Goal: Task Accomplishment & Management: Manage account settings

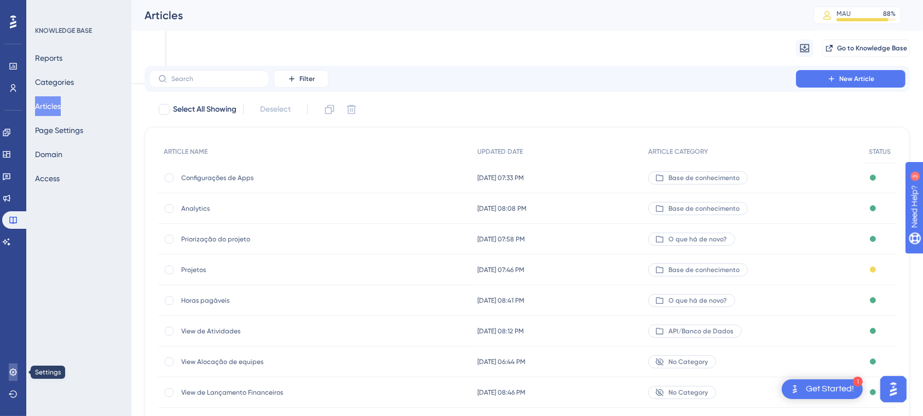
click at [9, 374] on icon at bounding box center [13, 372] width 9 height 9
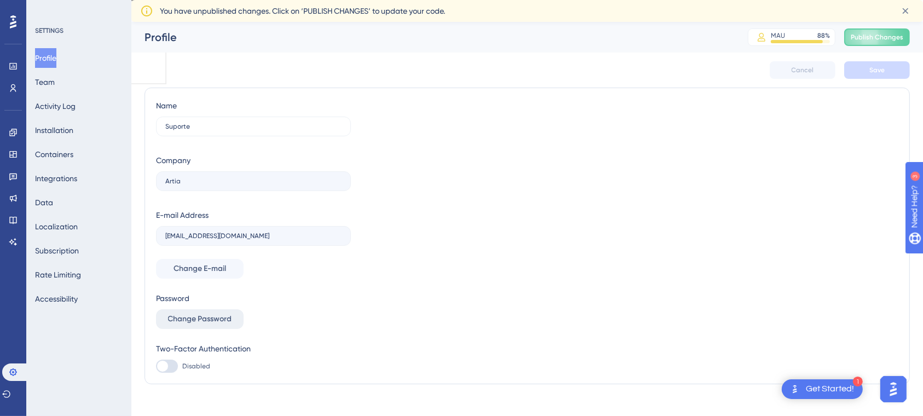
click at [225, 322] on span "Change Password" at bounding box center [200, 318] width 64 height 13
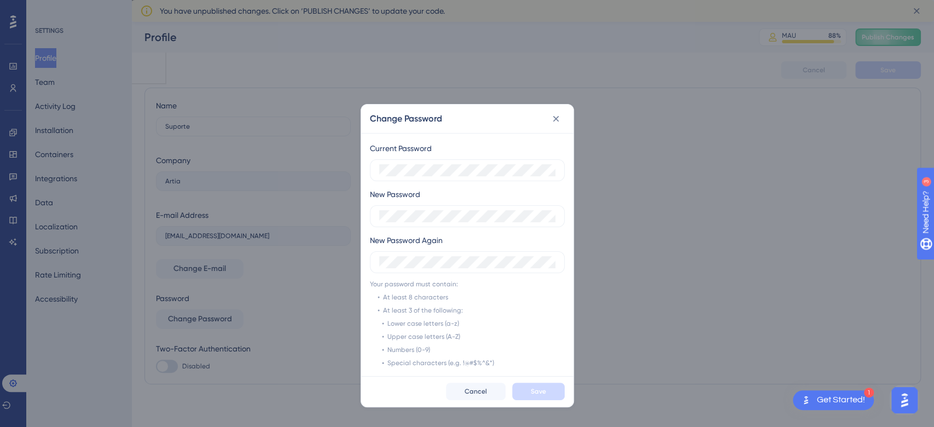
click at [439, 149] on div "Current Password" at bounding box center [467, 161] width 195 height 39
click at [401, 228] on div "Current Password New Password New Password Again" at bounding box center [467, 207] width 195 height 131
click at [93, 170] on div "Change Password Current Password New Password New Password Again Your password …" at bounding box center [467, 213] width 934 height 427
click at [31, 283] on div "Change Password Current Password New Password New Password Again Your password …" at bounding box center [467, 213] width 934 height 427
click at [552, 388] on button "Save" at bounding box center [538, 392] width 53 height 18
